Goal: Check status

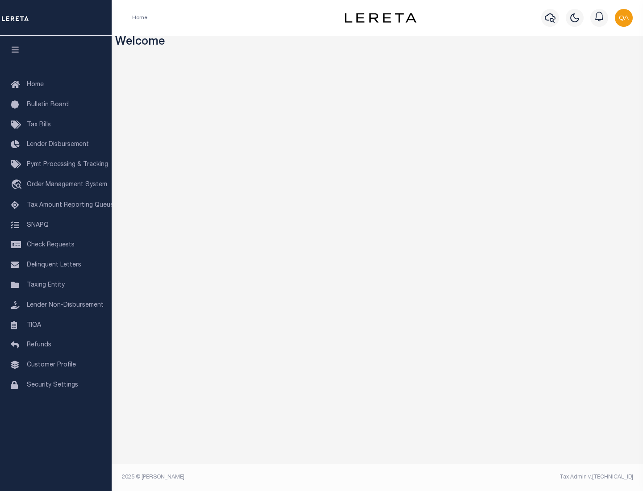
click at [56, 245] on span "Check Requests" at bounding box center [51, 245] width 48 height 6
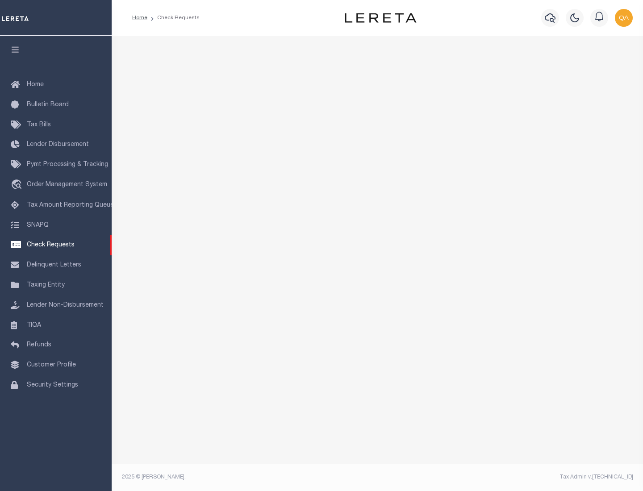
select select "50"
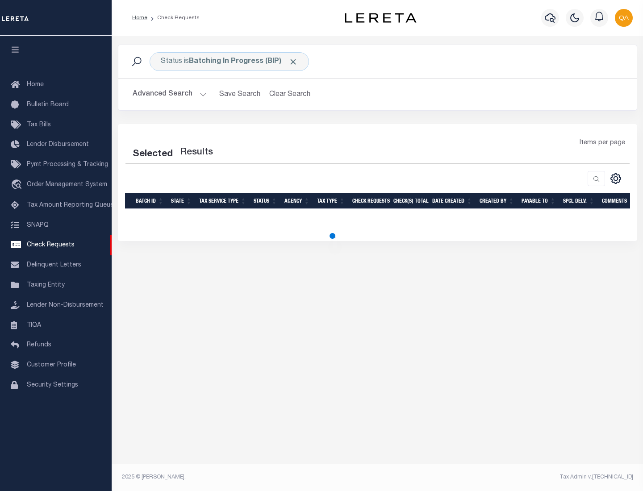
select select "50"
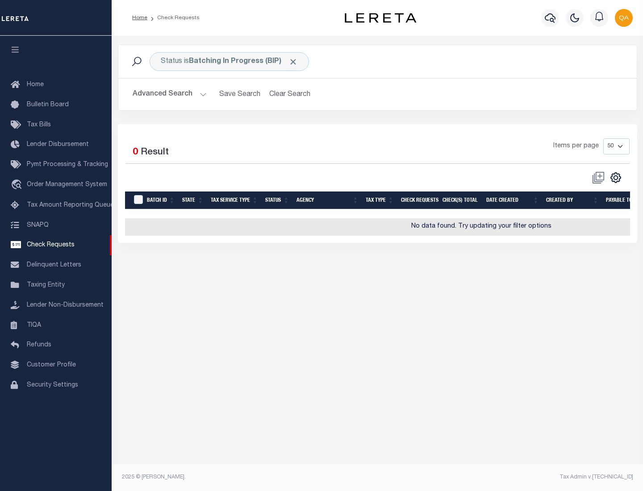
click at [293, 62] on span "Click to Remove" at bounding box center [292, 61] width 9 height 9
